Goal: Find specific page/section: Find specific page/section

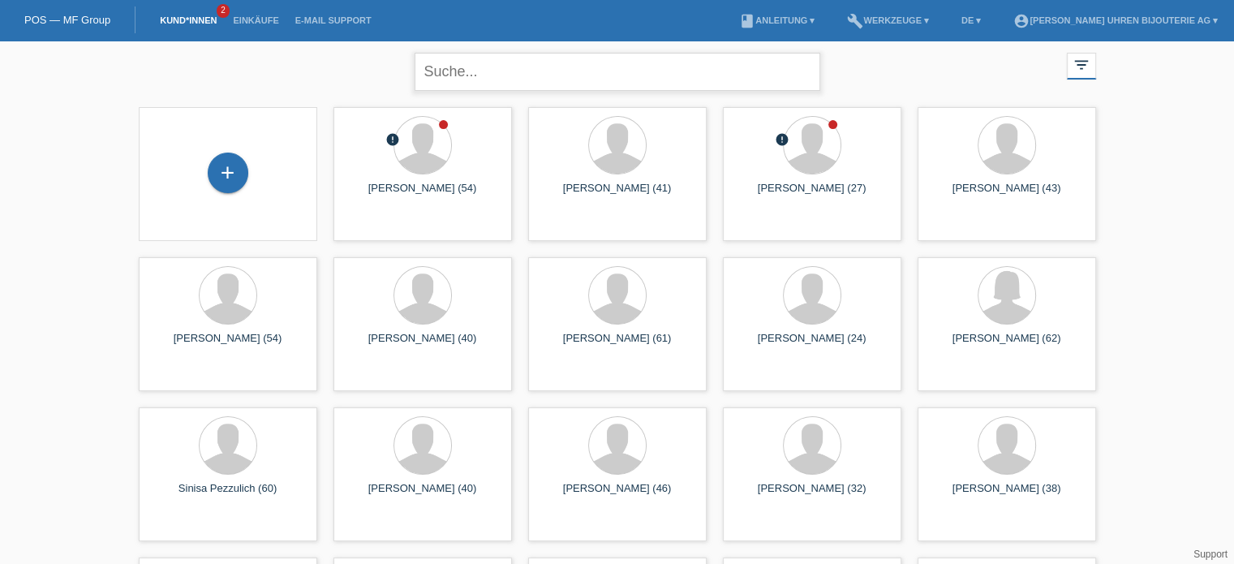
click at [477, 64] on input "text" at bounding box center [617, 72] width 406 height 38
type input "guldimann"
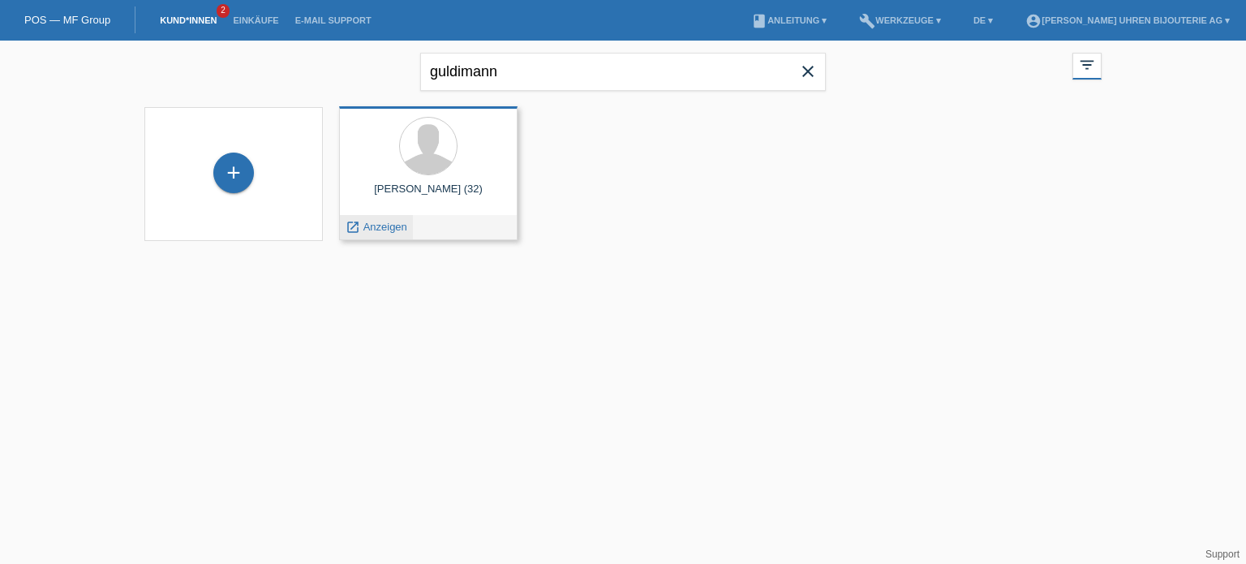
click at [388, 223] on span "Anzeigen" at bounding box center [385, 227] width 44 height 12
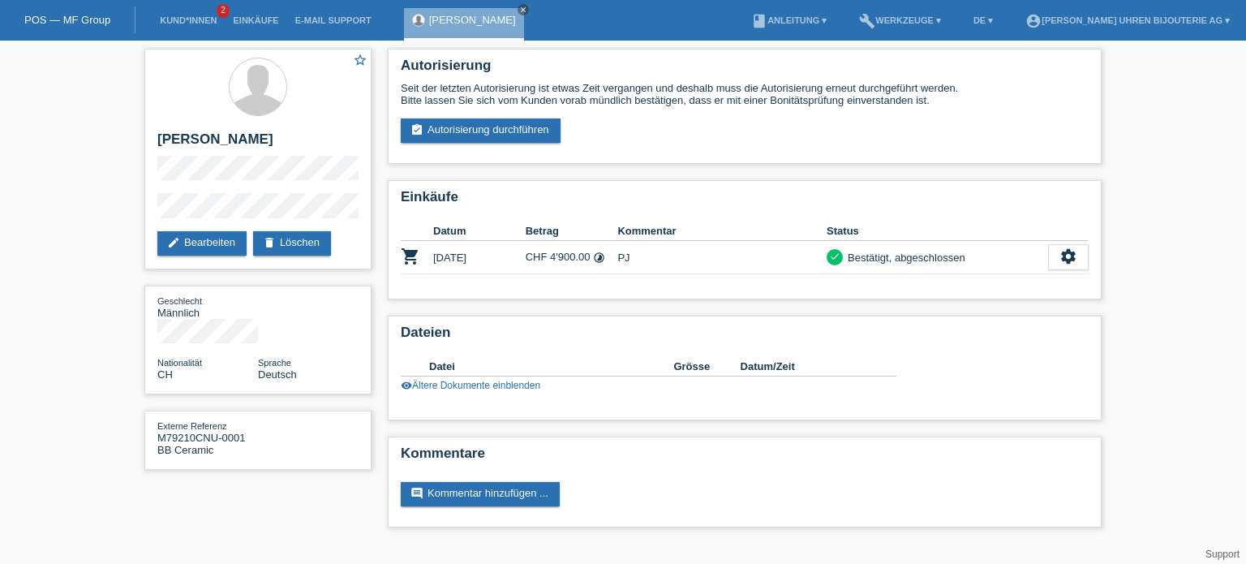
click at [89, 29] on div "POS — MF Group" at bounding box center [67, 19] width 135 height 27
click at [74, 6] on div "POS — MF Group" at bounding box center [67, 19] width 135 height 27
click at [49, 23] on link "POS — MF Group" at bounding box center [67, 20] width 86 height 12
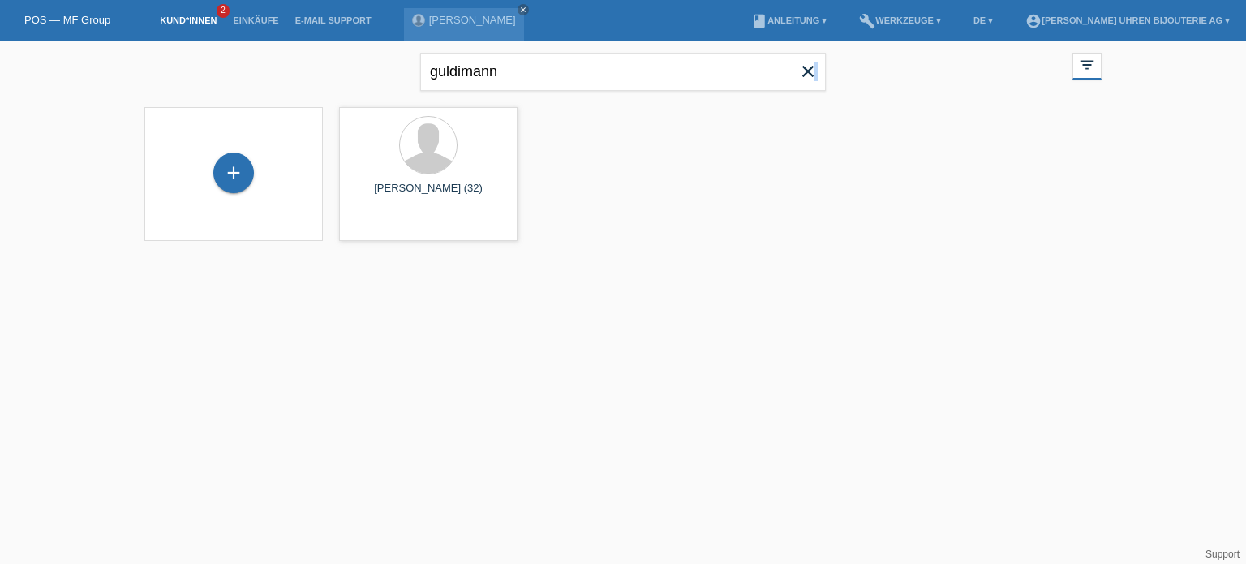
click at [815, 79] on icon "close" at bounding box center [807, 71] width 19 height 19
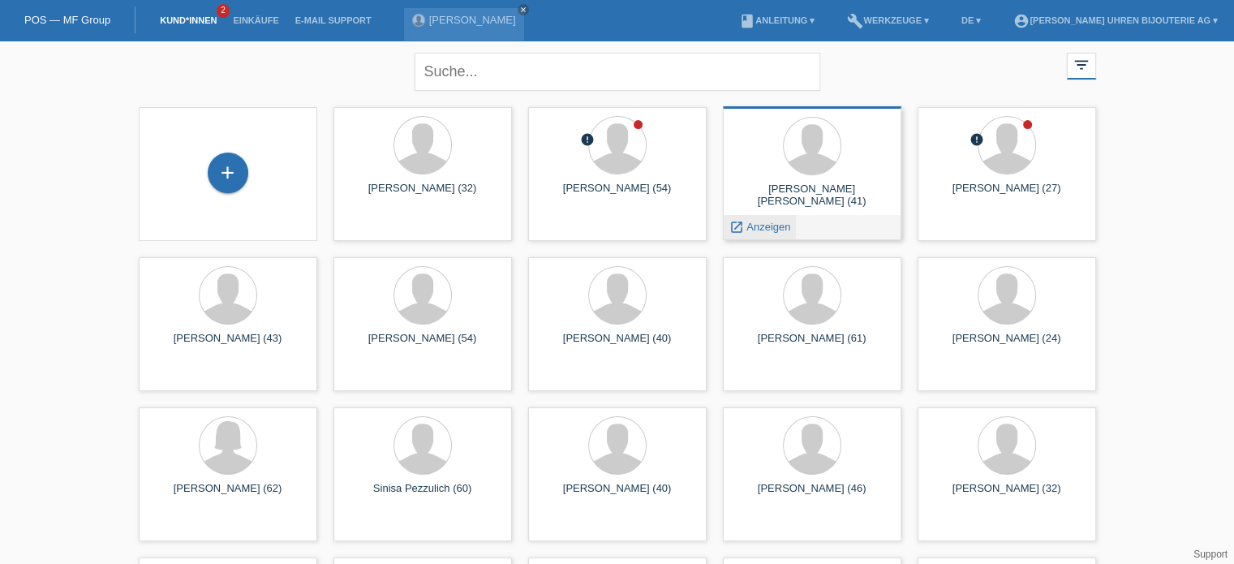
click at [746, 225] on span "Anzeigen" at bounding box center [768, 227] width 44 height 12
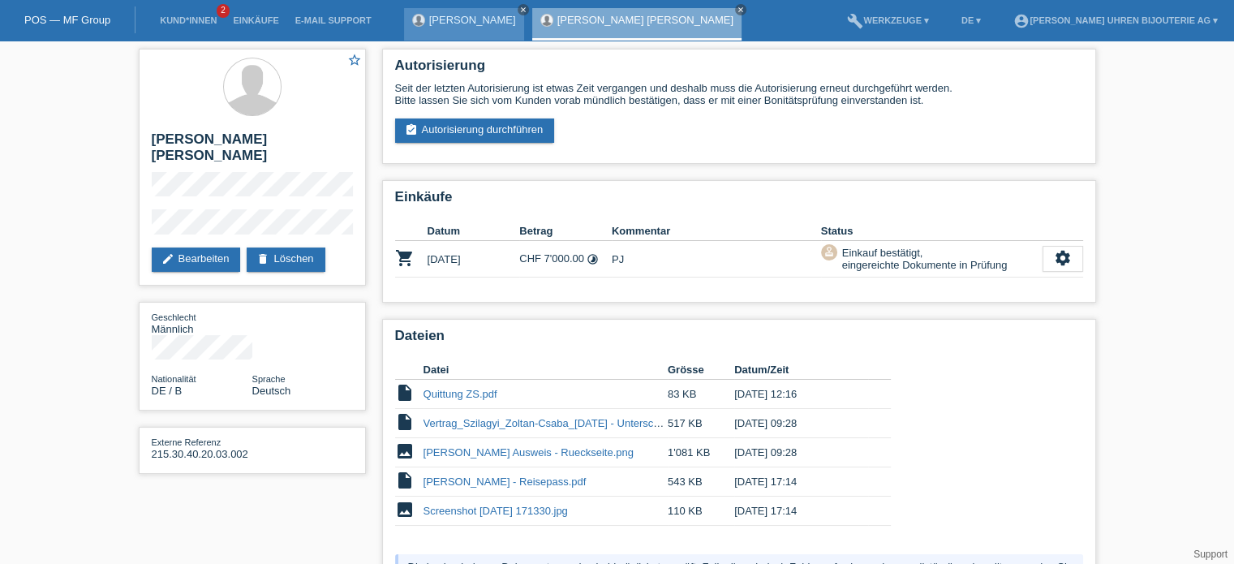
click at [527, 9] on icon "close" at bounding box center [523, 10] width 8 height 8
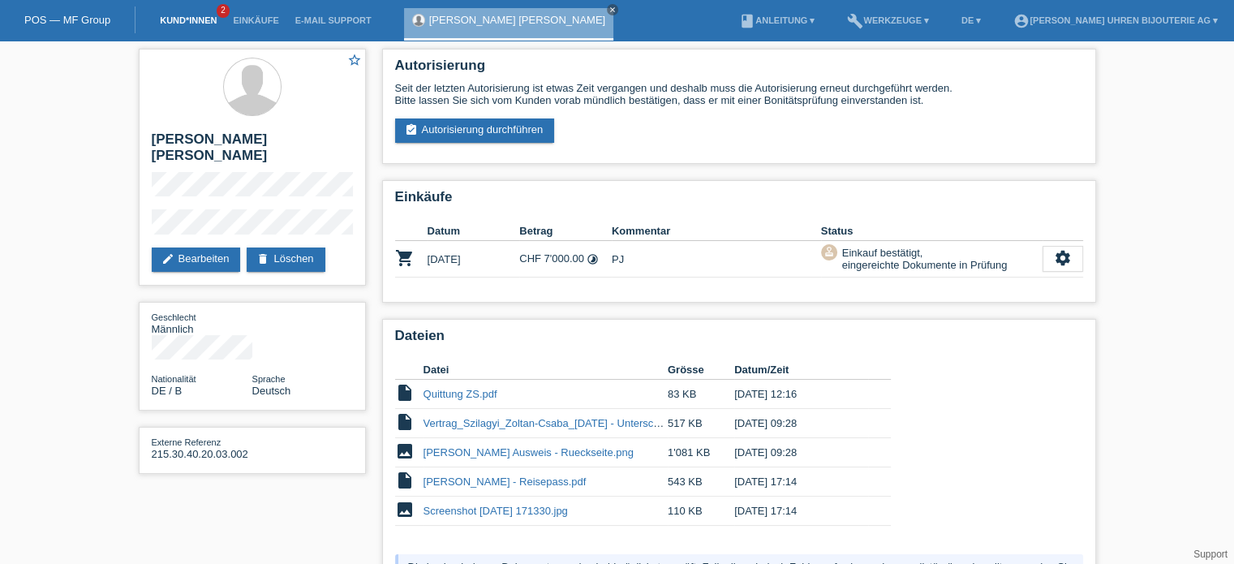
click at [195, 19] on link "Kund*innen" at bounding box center [188, 20] width 73 height 10
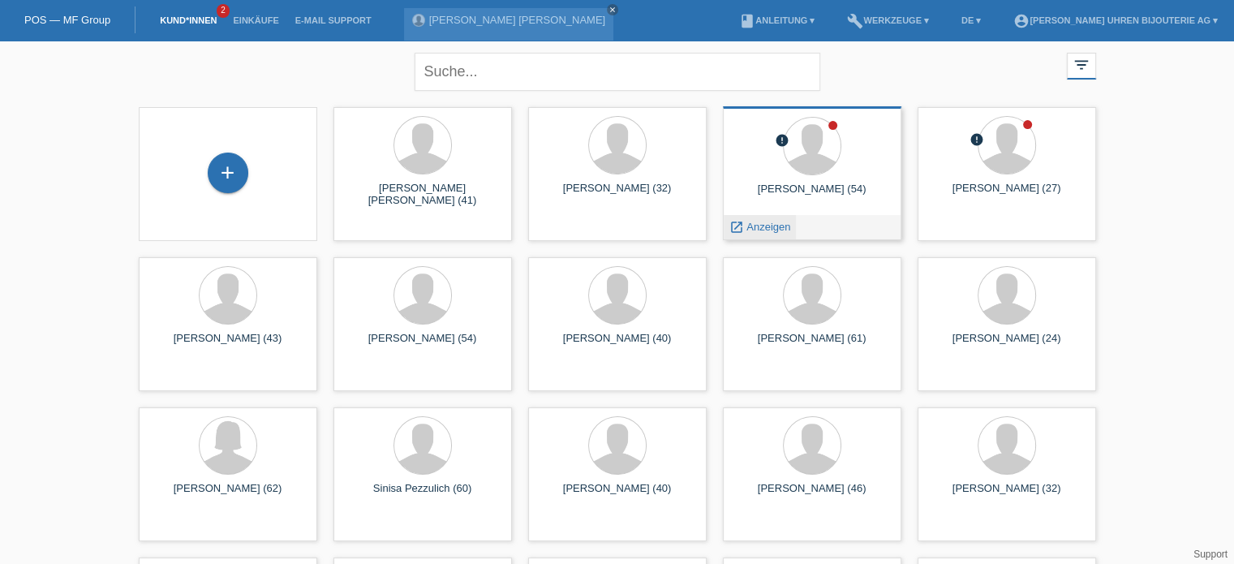
click at [761, 223] on span "Anzeigen" at bounding box center [768, 227] width 44 height 12
